Goal: Find specific page/section: Find specific page/section

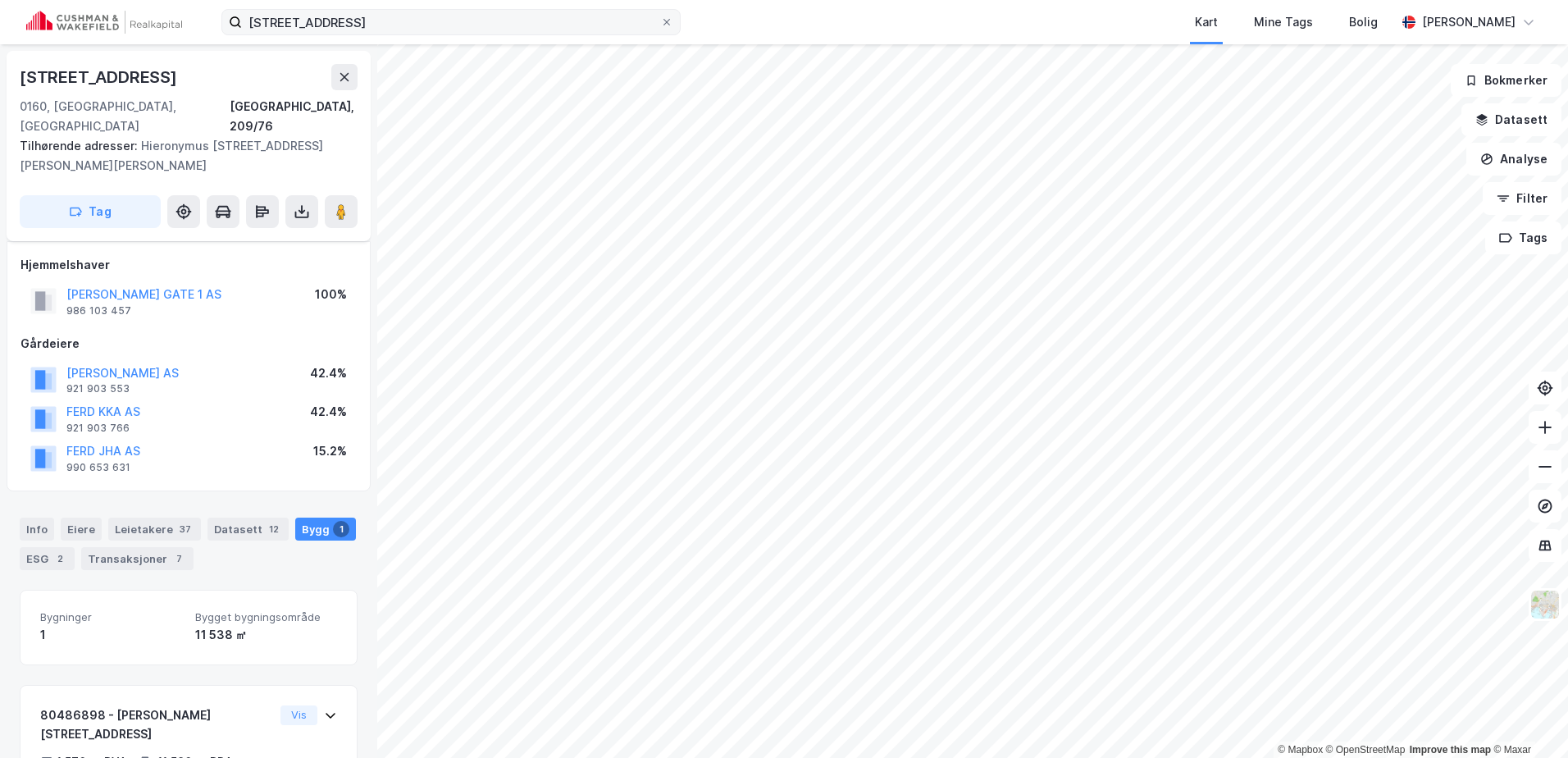
scroll to position [108, 0]
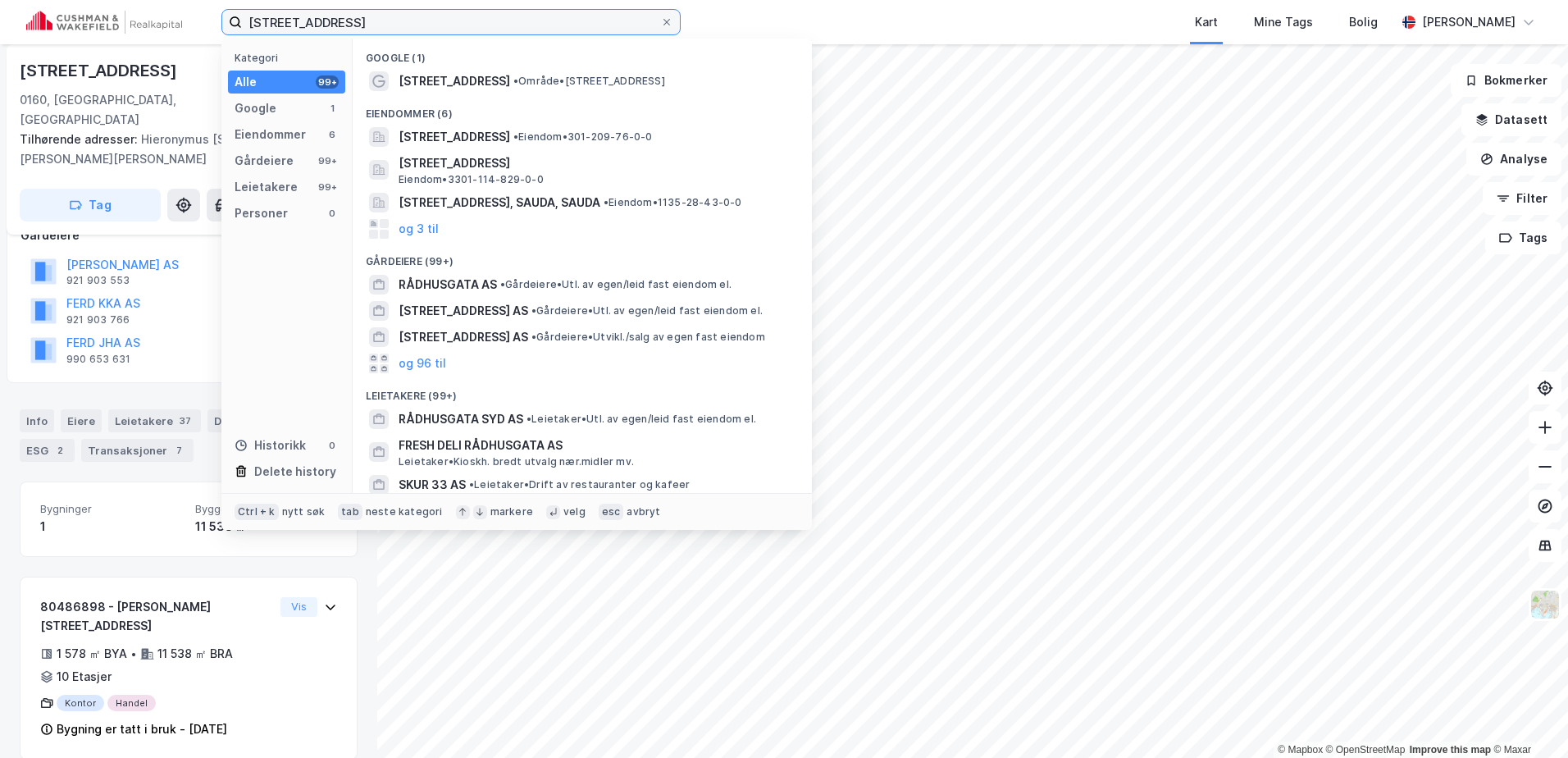
drag, startPoint x: 422, startPoint y: 11, endPoint x: 184, endPoint y: -4, distance: 238.5
click at [184, 0] on html "[STREET_ADDRESS] Kategori Alle 99+ Google 1 Eiendommer 6 Gårdeiere 99+ Leietake…" at bounding box center [784, 379] width 1568 height 758
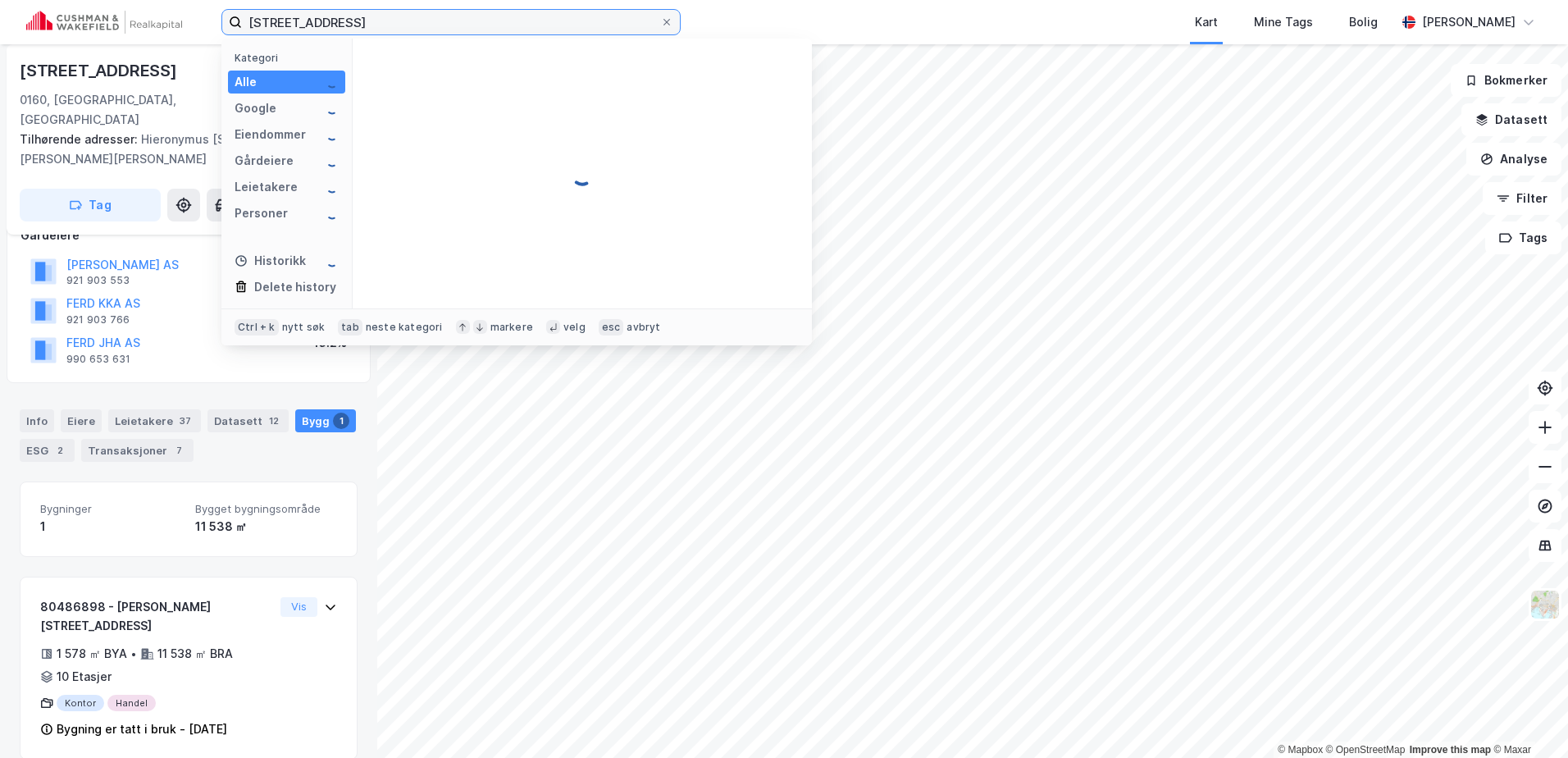
type input "[STREET_ADDRESS]"
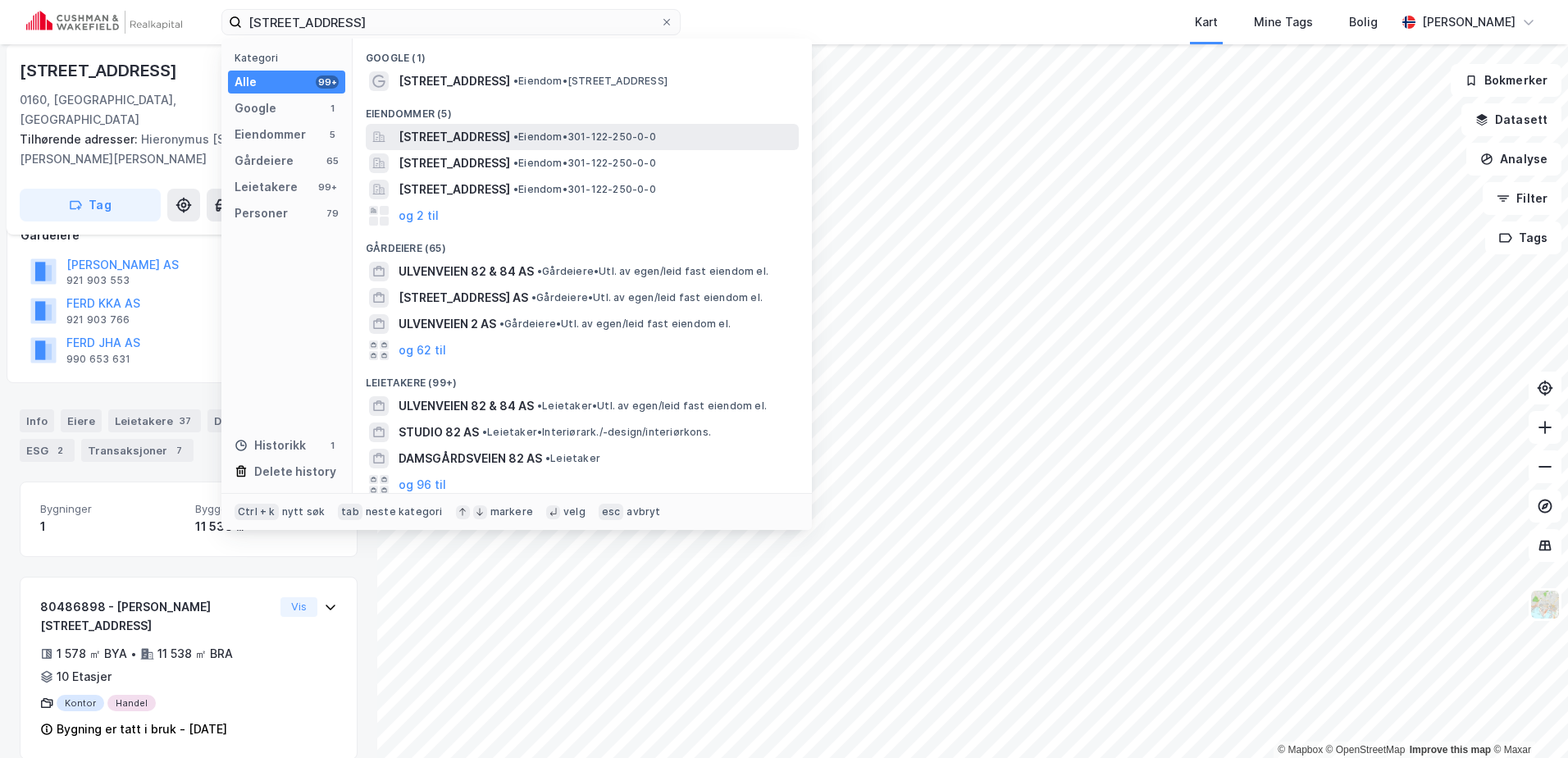
click at [478, 137] on span "[STREET_ADDRESS]" at bounding box center [454, 137] width 112 height 20
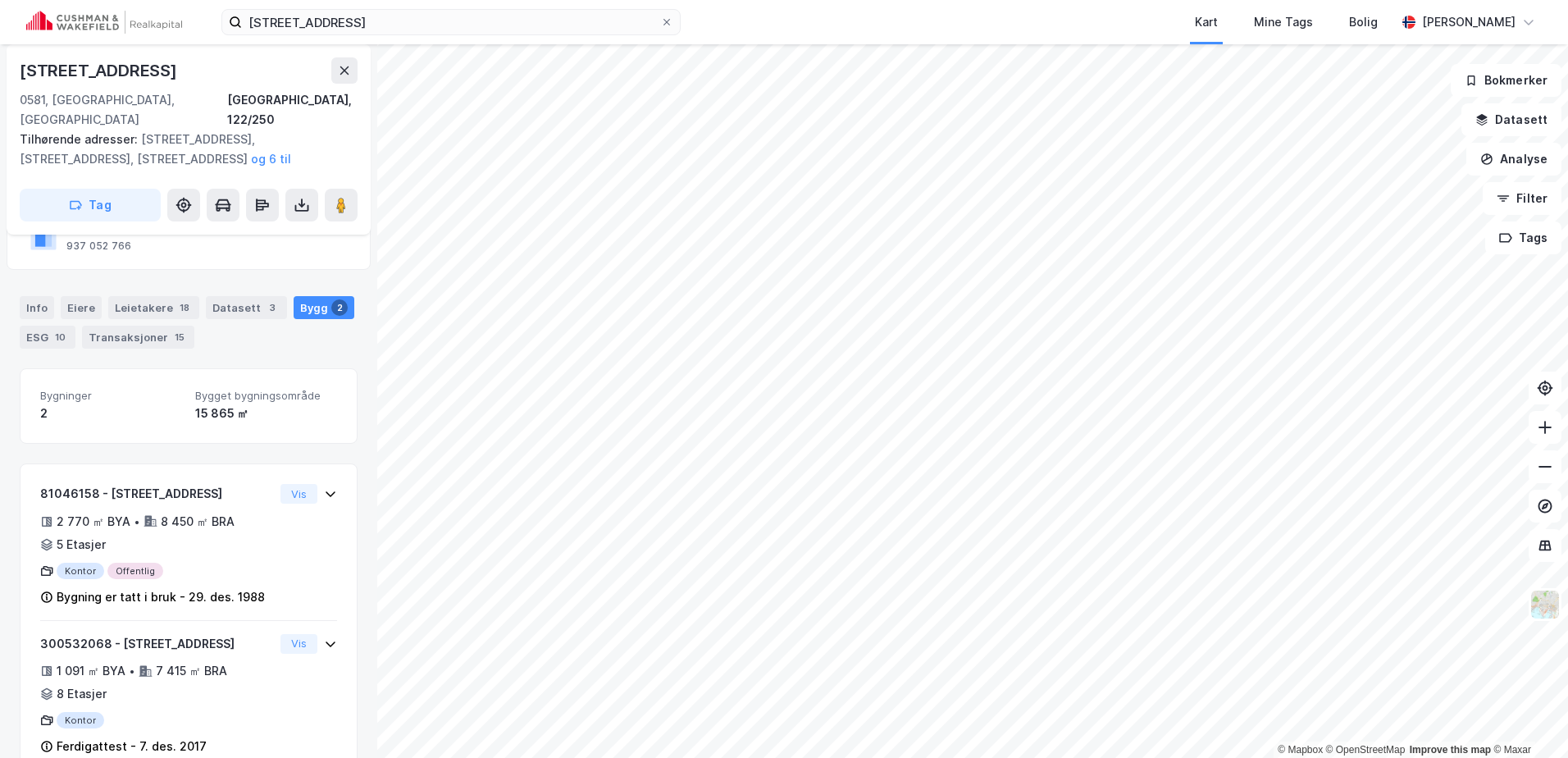
scroll to position [162, 0]
